Goal: Task Accomplishment & Management: Use online tool/utility

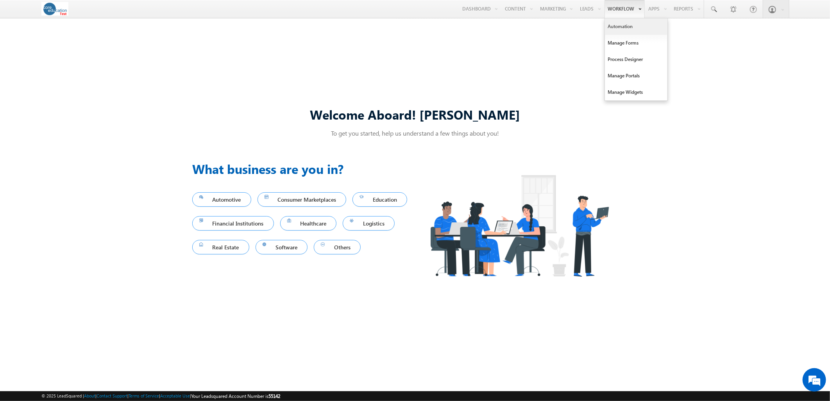
click at [613, 23] on link "Automation" at bounding box center [636, 26] width 63 height 16
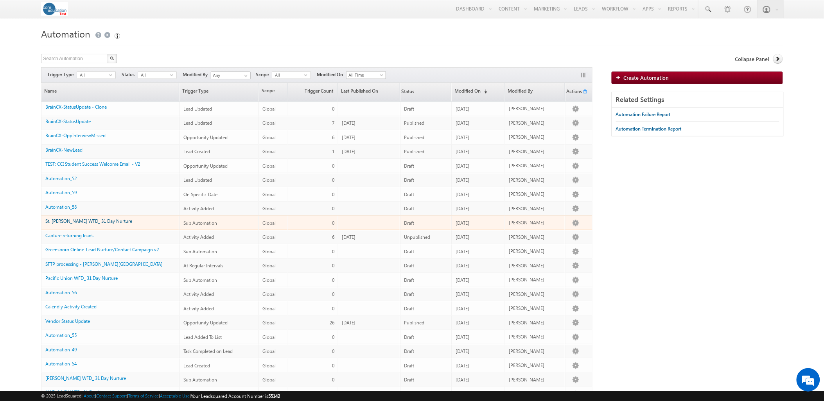
click at [65, 224] on link "St. [PERSON_NAME] WFD_ 31 Day Nurture" at bounding box center [88, 221] width 87 height 6
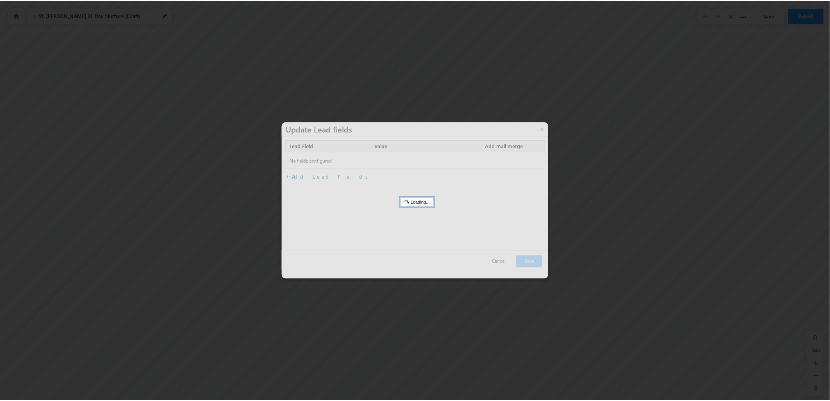
scroll to position [1616, 0]
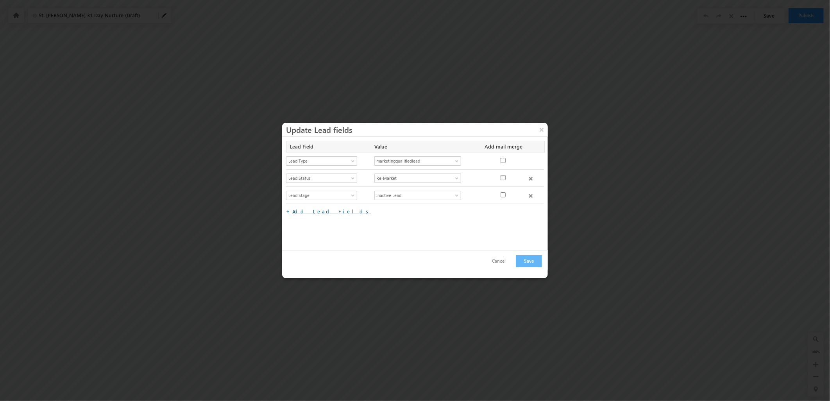
click at [303, 213] on link "Add Lead Fields" at bounding box center [331, 211] width 79 height 7
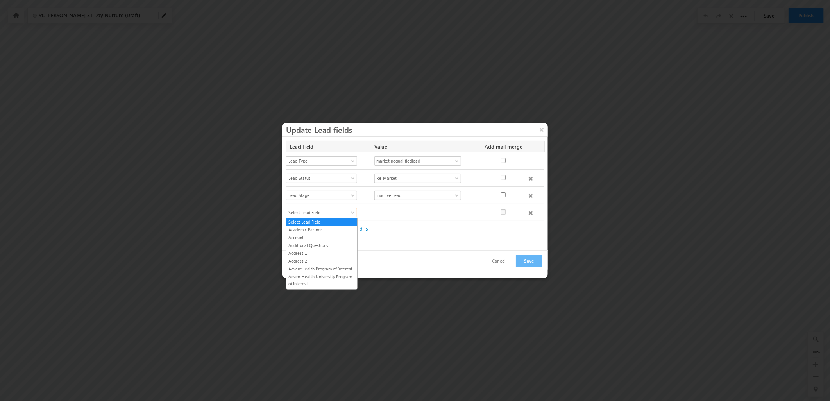
click at [325, 212] on span "Select Lead Field" at bounding box center [319, 212] width 64 height 7
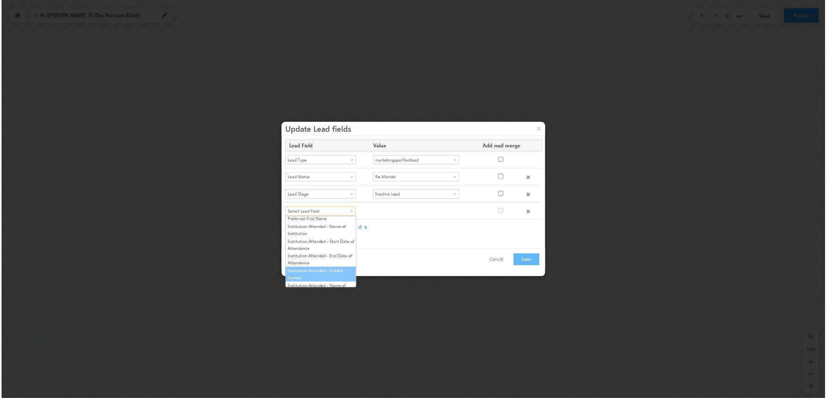
scroll to position [1033, 0]
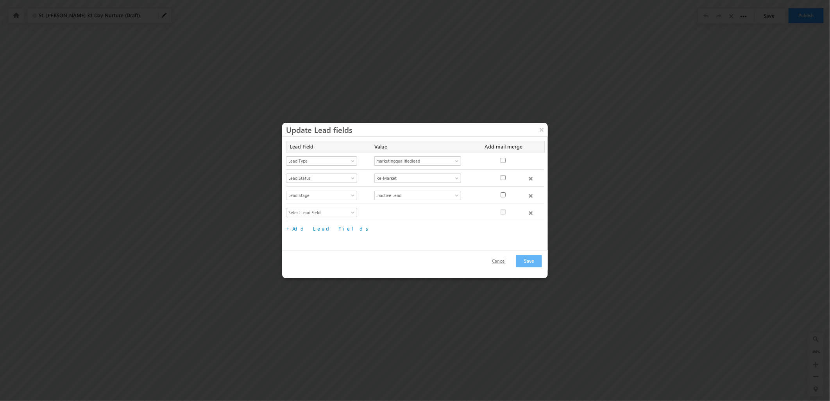
click at [498, 260] on button "Cancel" at bounding box center [498, 261] width 29 height 11
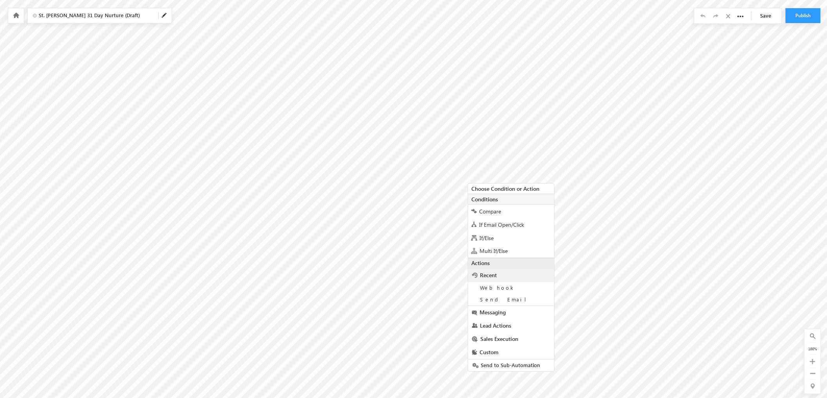
scroll to position [1616, 0]
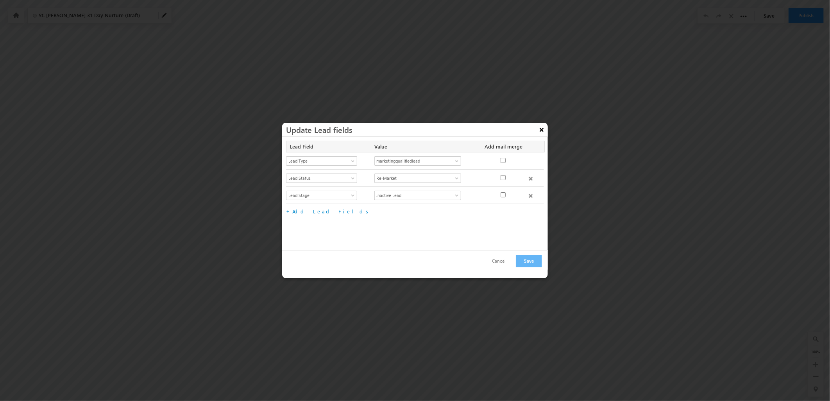
click at [540, 128] on button "×" at bounding box center [542, 130] width 13 height 14
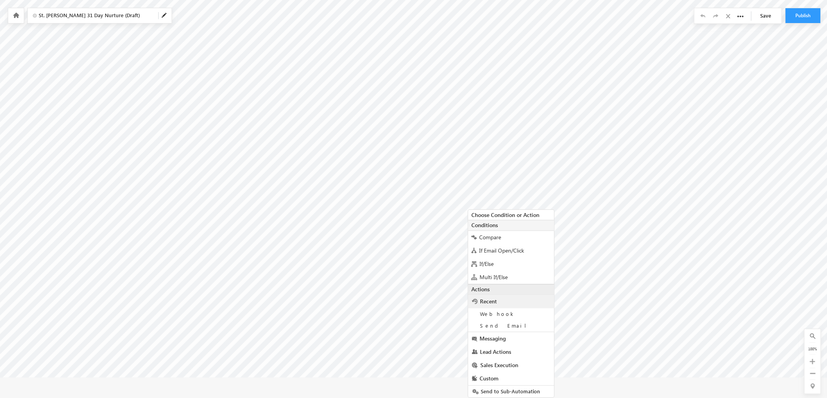
scroll to position [1619, 0]
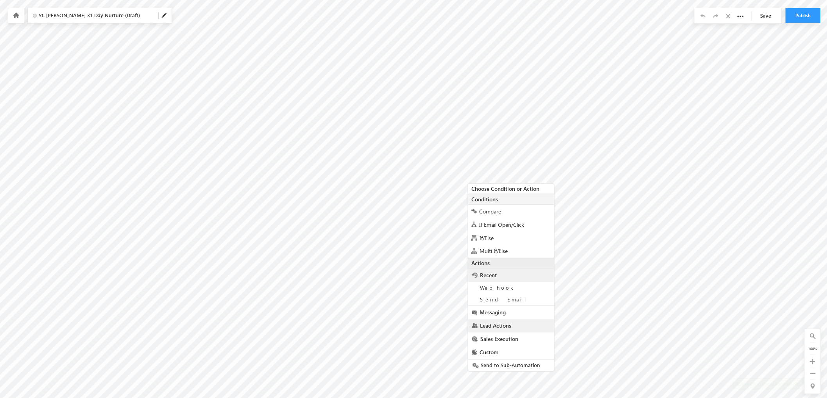
click at [497, 332] on link "Lead Actions" at bounding box center [511, 325] width 86 height 13
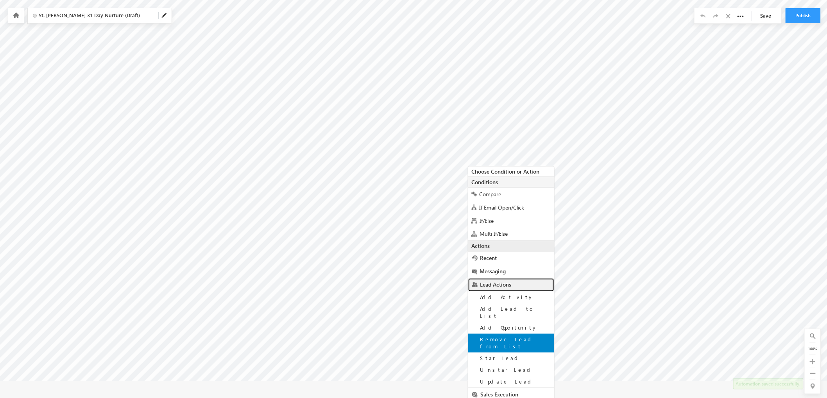
scroll to position [1652, 0]
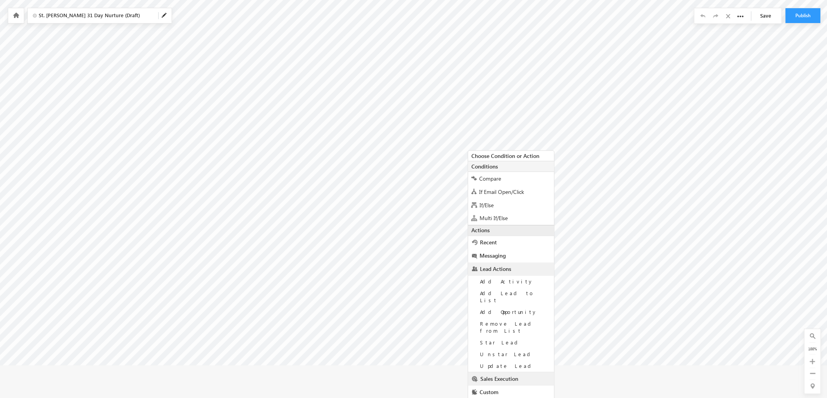
click at [500, 375] on span "Sales Execution" at bounding box center [500, 378] width 38 height 7
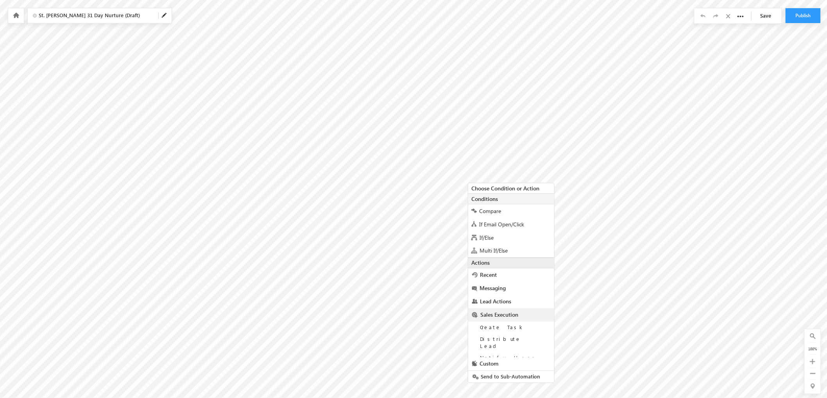
scroll to position [1619, 0]
click at [506, 299] on span "Lead Actions" at bounding box center [495, 301] width 31 height 7
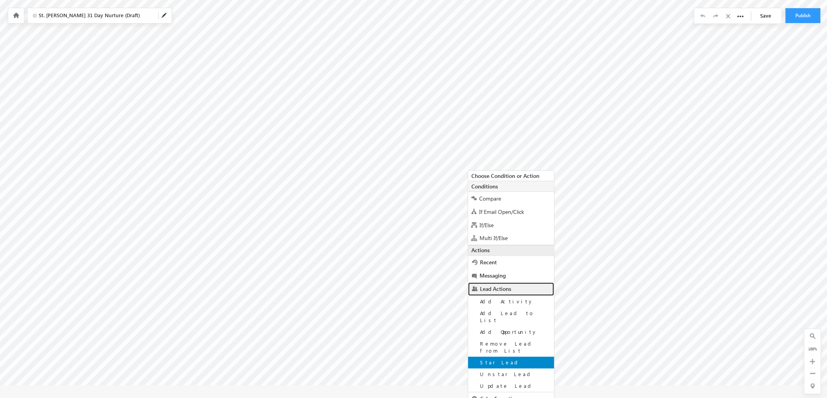
scroll to position [1652, 0]
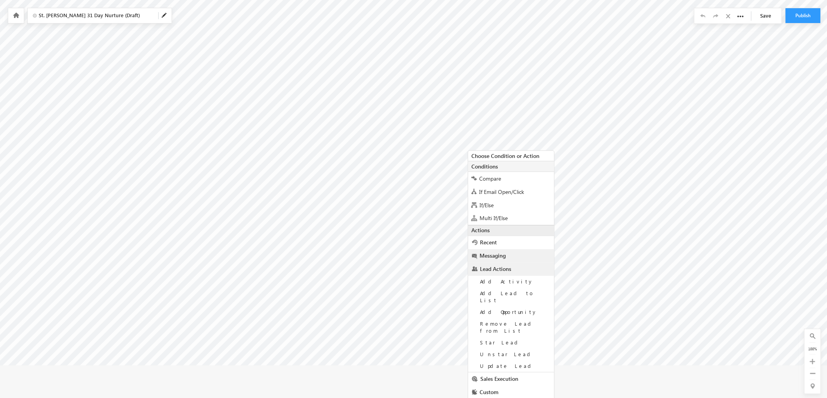
click at [509, 255] on link "Messaging" at bounding box center [511, 255] width 86 height 13
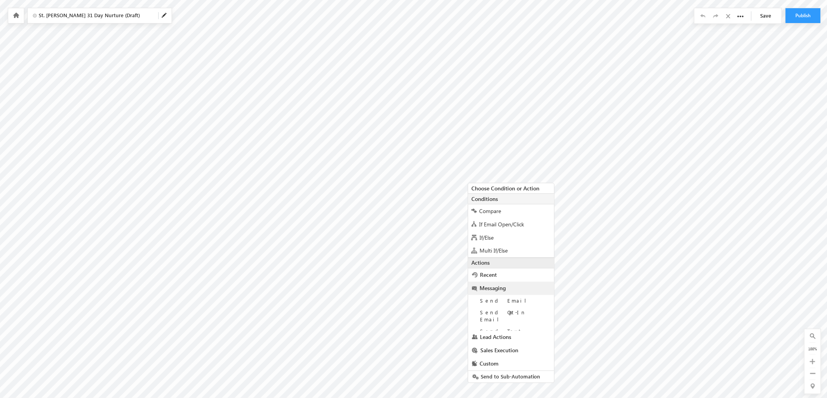
scroll to position [1619, 0]
click at [500, 348] on span "Lead Actions" at bounding box center [495, 351] width 31 height 7
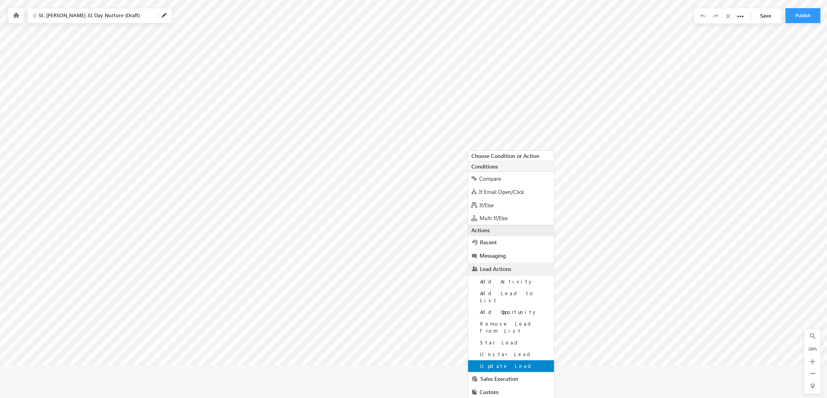
click at [494, 363] on span "Update Lead" at bounding box center [507, 366] width 54 height 7
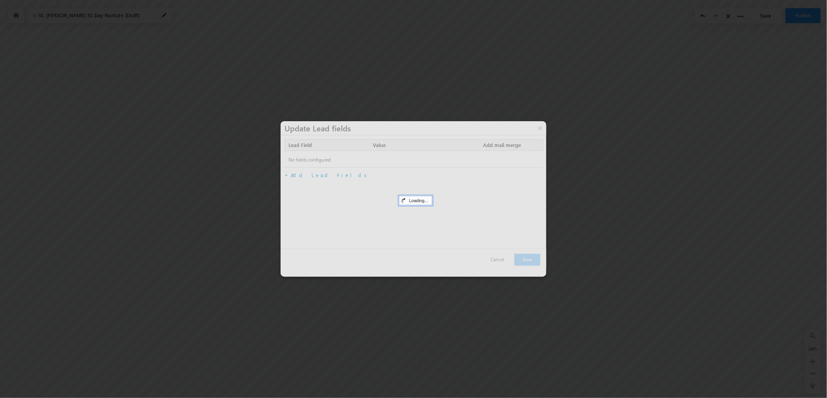
scroll to position [1616, 0]
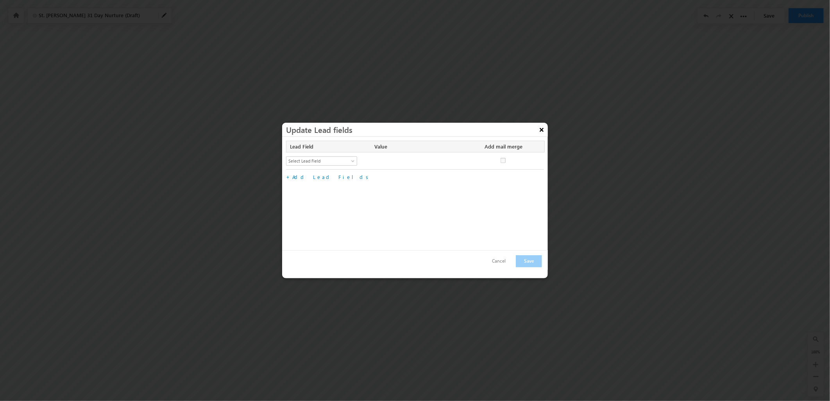
click at [541, 131] on button "×" at bounding box center [542, 130] width 13 height 14
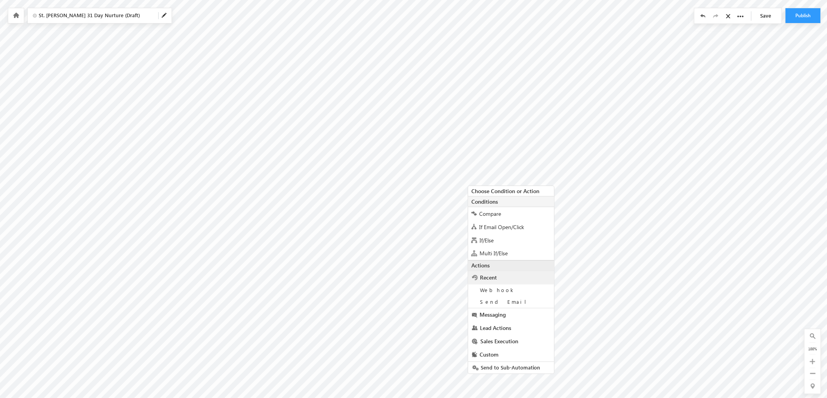
scroll to position [1619, 0]
click at [493, 328] on span "Lead Actions" at bounding box center [495, 325] width 31 height 7
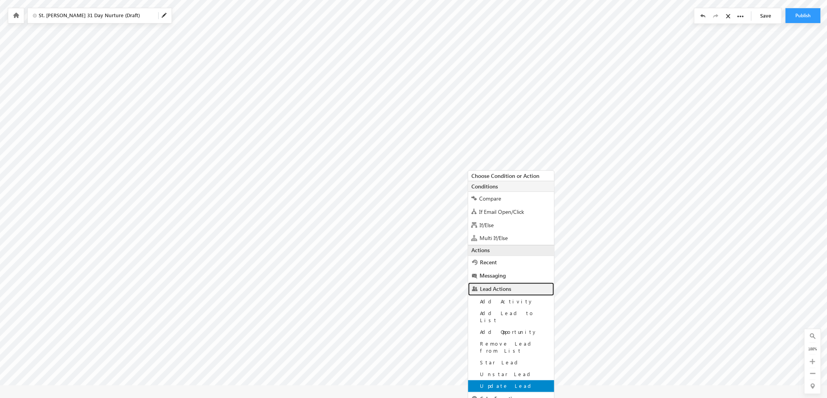
scroll to position [1652, 0]
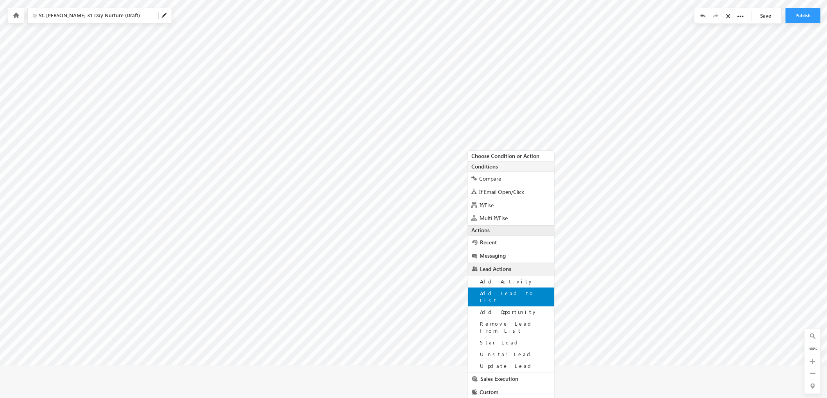
click at [515, 292] on span "Add Lead to List" at bounding box center [507, 297] width 54 height 14
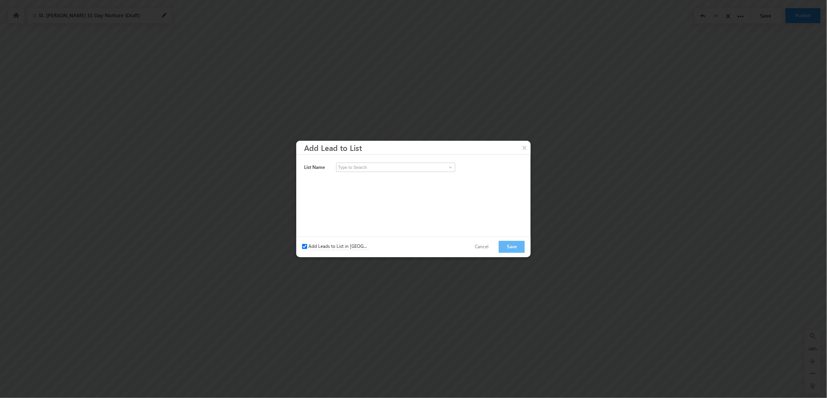
scroll to position [1616, 0]
click at [350, 167] on input at bounding box center [397, 168] width 119 height 9
click at [523, 149] on button "×" at bounding box center [526, 149] width 13 height 14
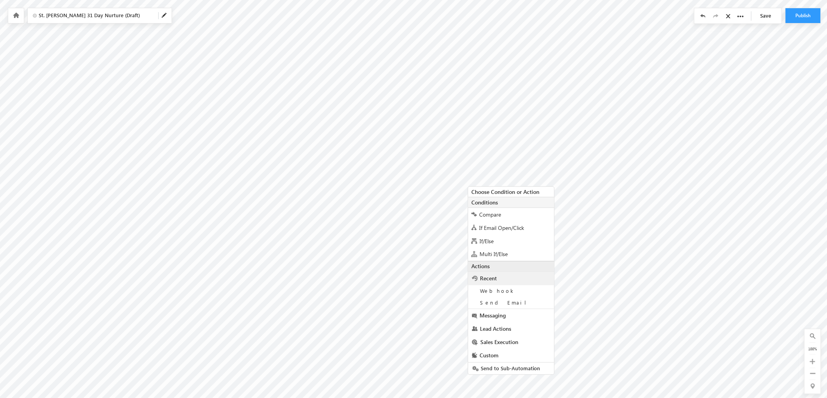
scroll to position [1619, 0]
click at [506, 327] on span "Lead Actions" at bounding box center [495, 325] width 31 height 7
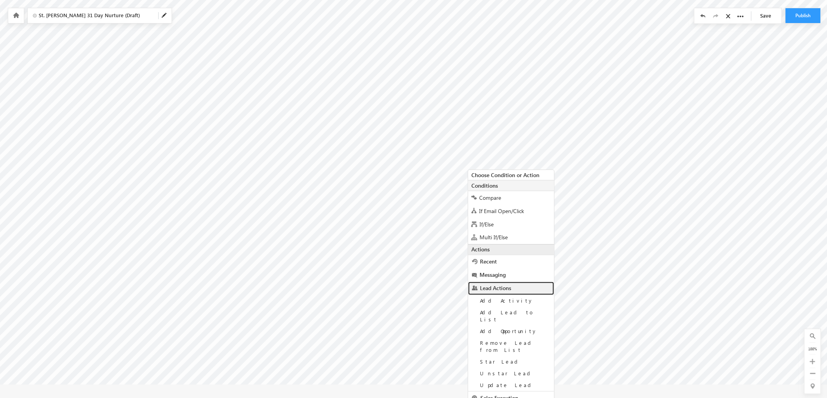
scroll to position [1652, 0]
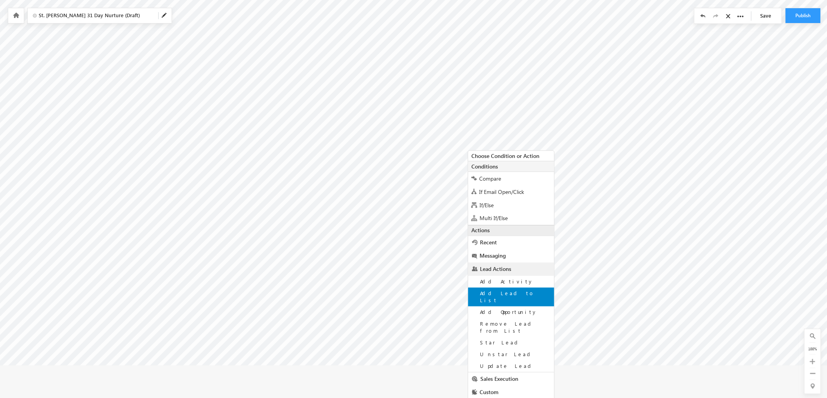
click at [521, 294] on div "Add Lead to List" at bounding box center [511, 297] width 86 height 19
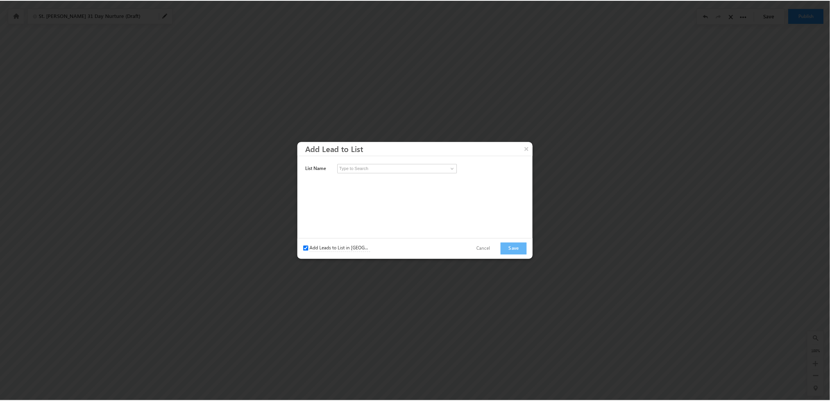
scroll to position [1616, 0]
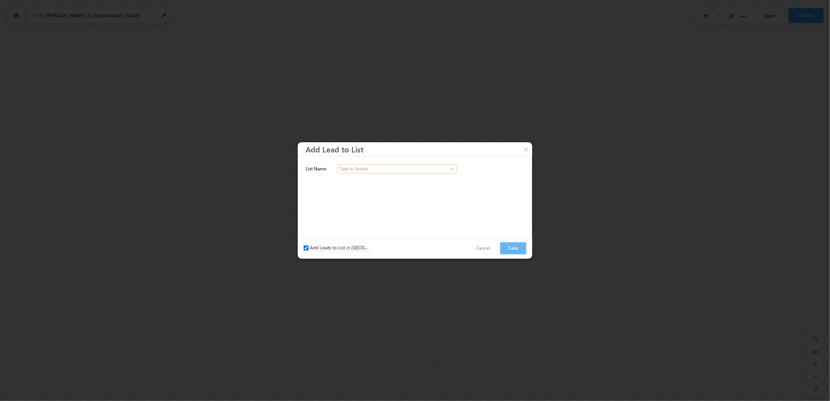
click at [365, 165] on input at bounding box center [397, 168] width 119 height 9
click at [447, 173] on input at bounding box center [397, 168] width 119 height 9
click at [332, 249] on label "Add Leads to List in Async" at bounding box center [340, 247] width 61 height 7
click at [309, 249] on input "Add Leads to List in Async" at bounding box center [306, 248] width 5 height 5
checkbox input "false"
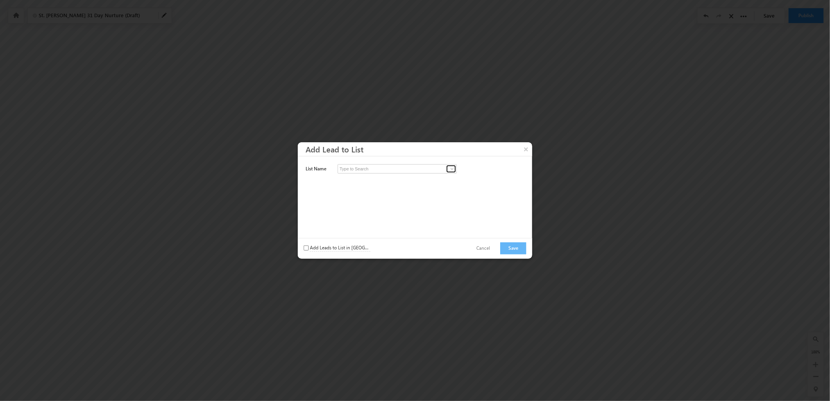
click at [448, 169] on link at bounding box center [452, 169] width 10 height 8
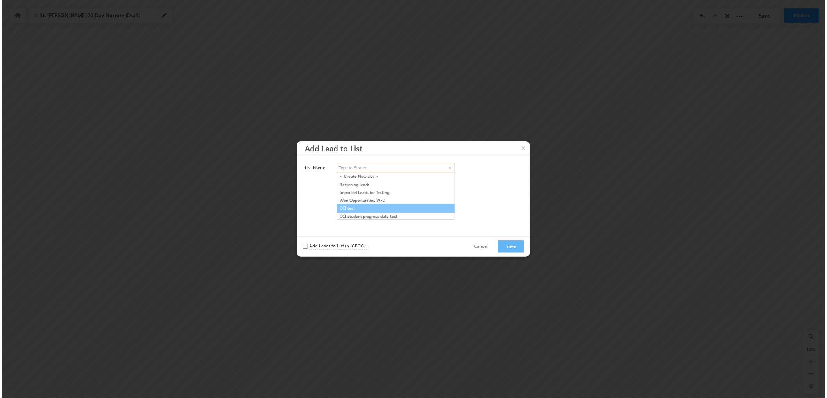
scroll to position [18, 0]
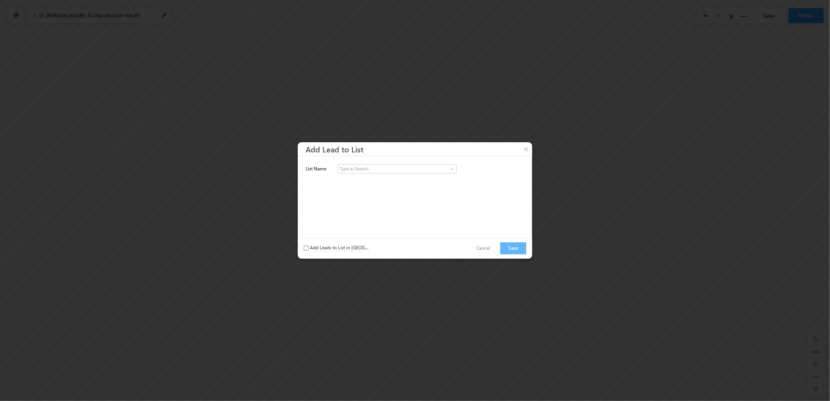
click at [498, 175] on div "8 results are available, use up and down arrow keys to navigate. < Create New L…" at bounding box center [420, 174] width 164 height 21
click at [522, 149] on button "×" at bounding box center [526, 149] width 13 height 14
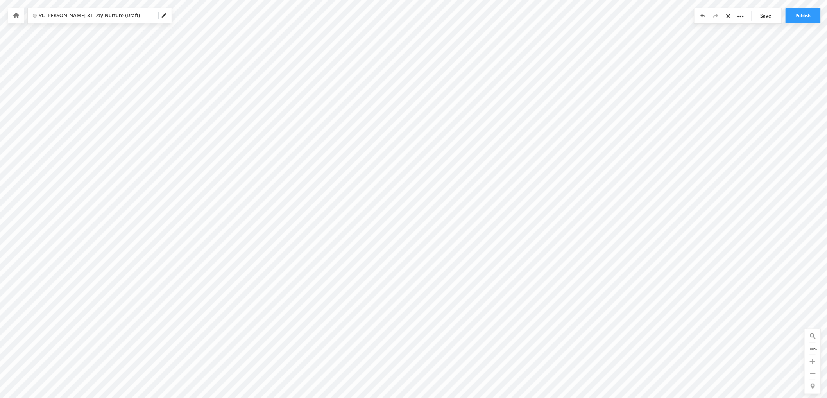
scroll to position [1619, 0]
